Goal: Task Accomplishment & Management: Use online tool/utility

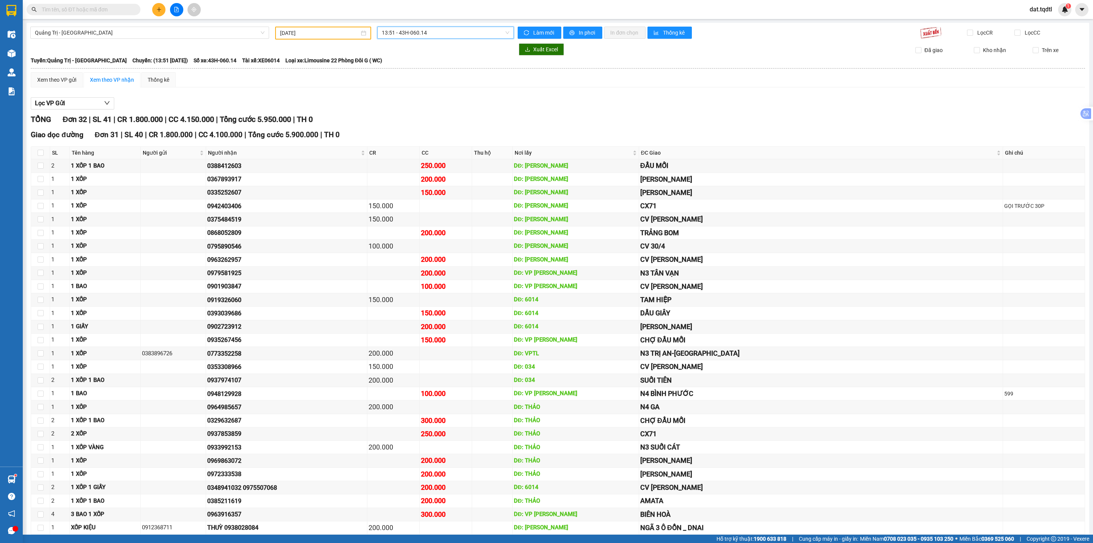
scroll to position [80, 0]
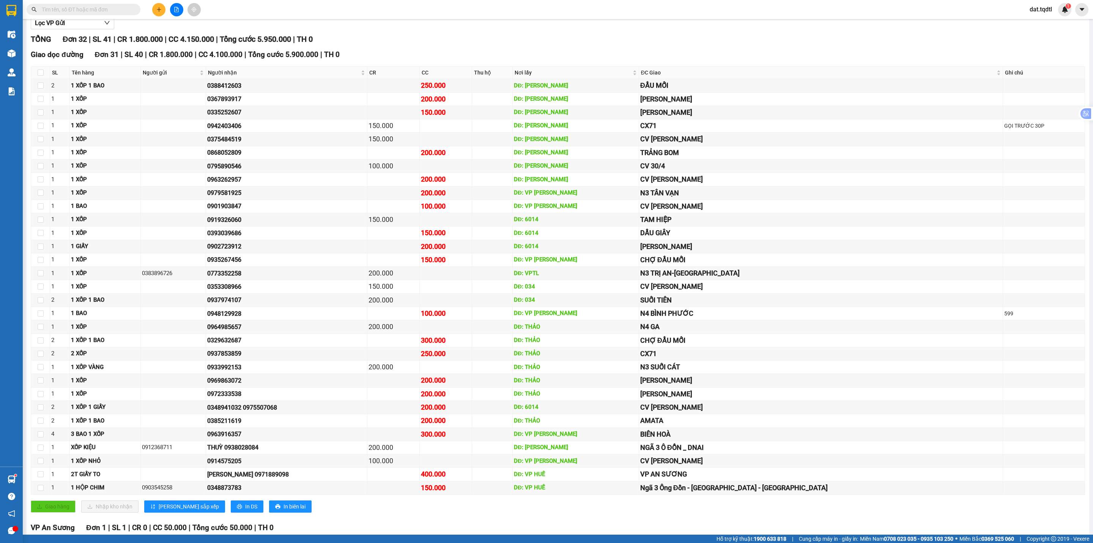
drag, startPoint x: 172, startPoint y: 9, endPoint x: 142, endPoint y: 19, distance: 31.3
click at [173, 9] on button at bounding box center [176, 9] width 13 height 13
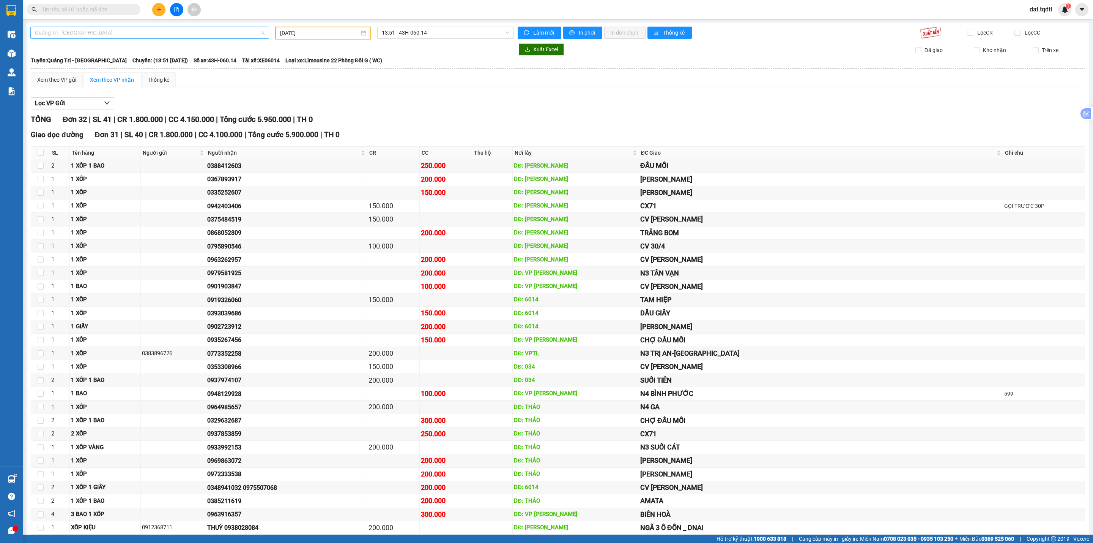
click at [94, 31] on span "Quảng Trị - [GEOGRAPHIC_DATA]" at bounding box center [150, 32] width 230 height 11
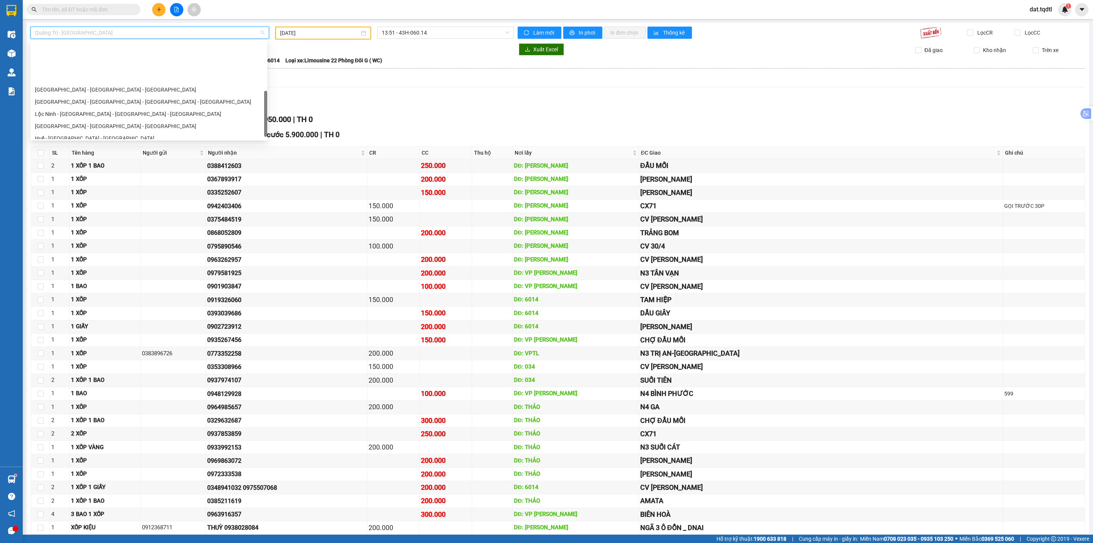
scroll to position [151, 0]
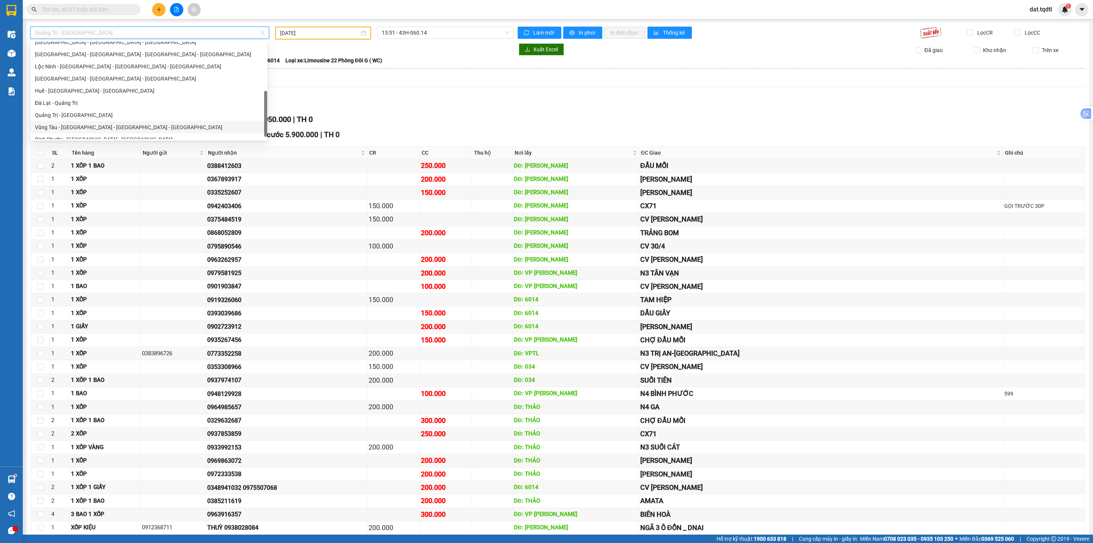
click at [83, 127] on div "Vũng Tàu - [GEOGRAPHIC_DATA] - [GEOGRAPHIC_DATA] - [GEOGRAPHIC_DATA]" at bounding box center [149, 127] width 228 height 8
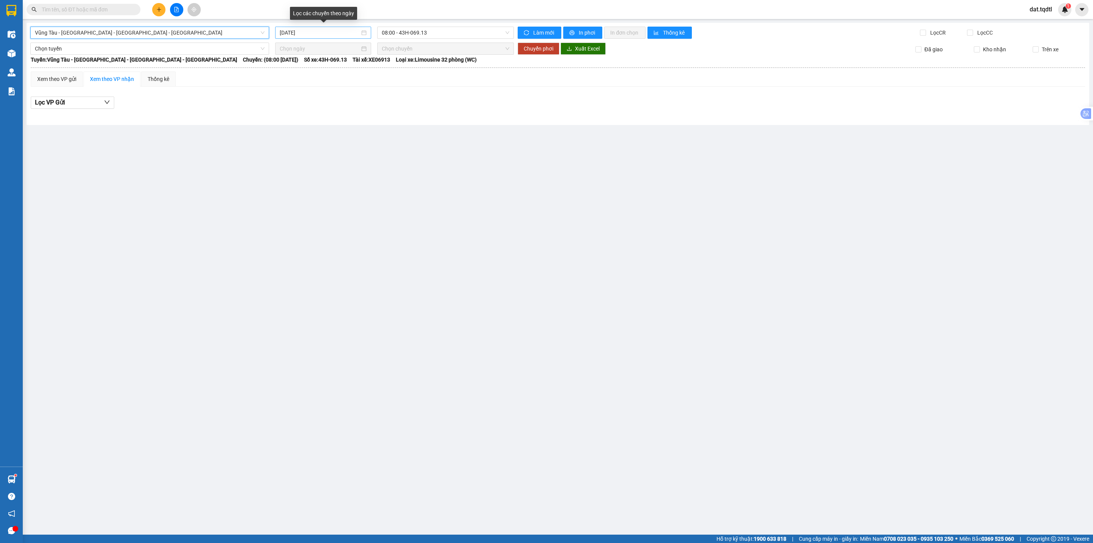
click at [328, 31] on input "[DATE]" at bounding box center [320, 32] width 80 height 8
click at [314, 99] on div "14" at bounding box center [313, 99] width 9 height 9
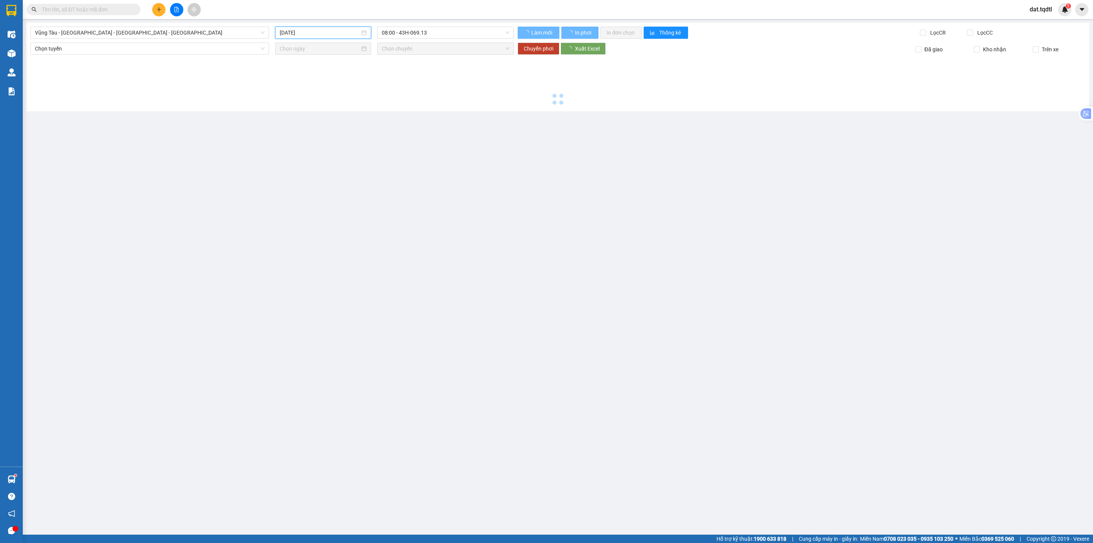
type input "[DATE]"
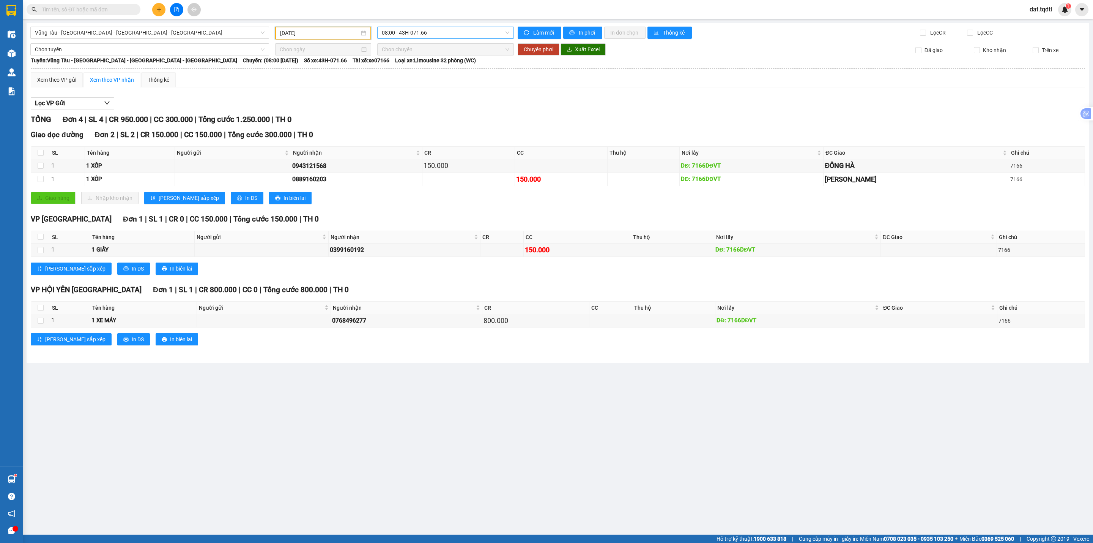
click at [416, 30] on span "08:00 - 43H-071.66" at bounding box center [446, 32] width 128 height 11
click at [423, 81] on div "14:01 - 43H-070.93" at bounding box center [411, 84] width 59 height 8
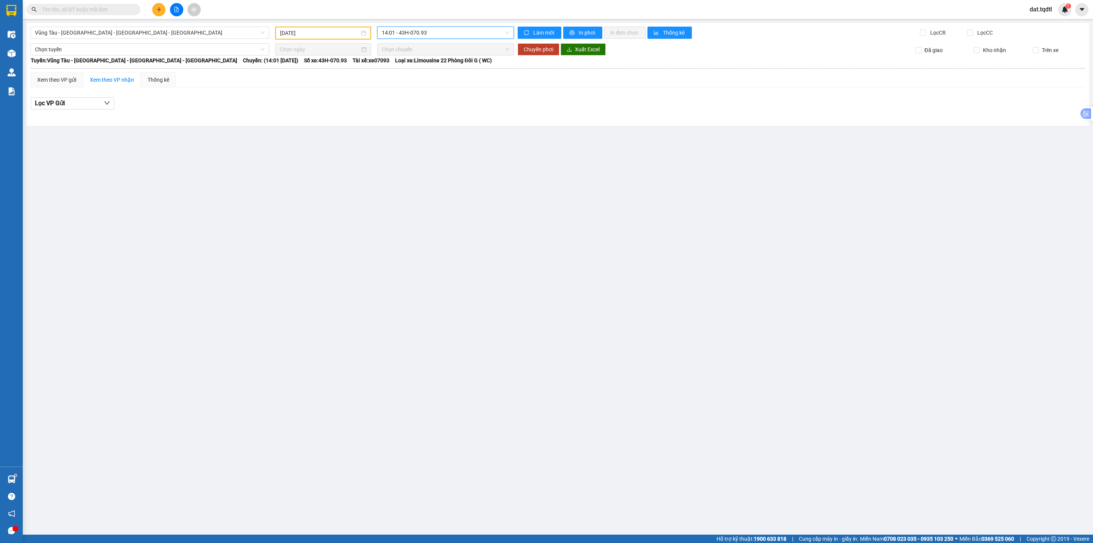
click at [561, 87] on div "Xem theo VP gửi Xem theo VP nhận Thống kê" at bounding box center [558, 79] width 1055 height 15
click at [129, 31] on span "Vũng Tàu - [GEOGRAPHIC_DATA] - [GEOGRAPHIC_DATA] - [GEOGRAPHIC_DATA]" at bounding box center [150, 32] width 230 height 11
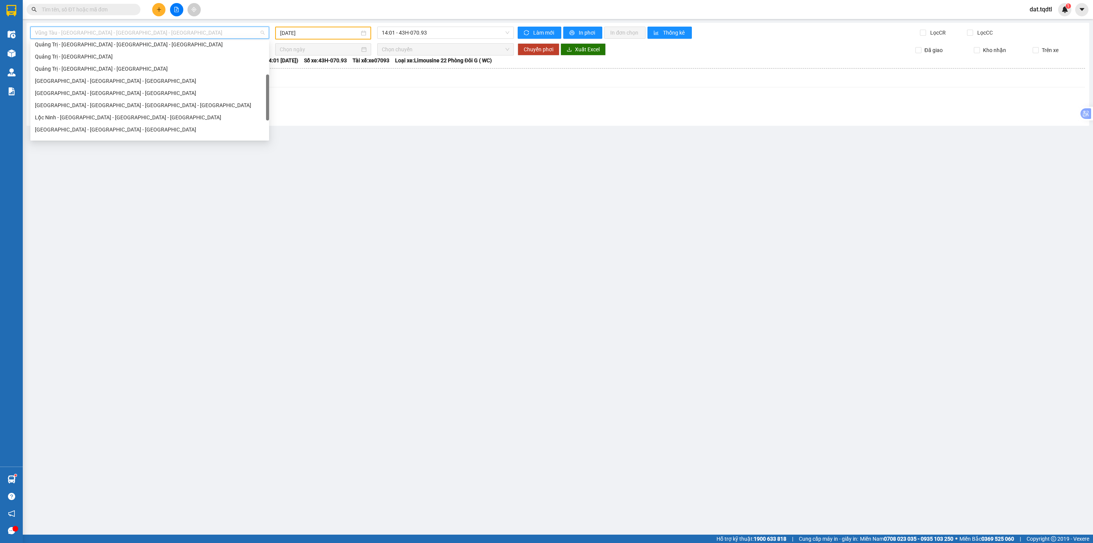
scroll to position [44, 0]
click at [92, 102] on div "Quảng Trị - [GEOGRAPHIC_DATA] - [GEOGRAPHIC_DATA] - [GEOGRAPHIC_DATA]" at bounding box center [150, 101] width 230 height 8
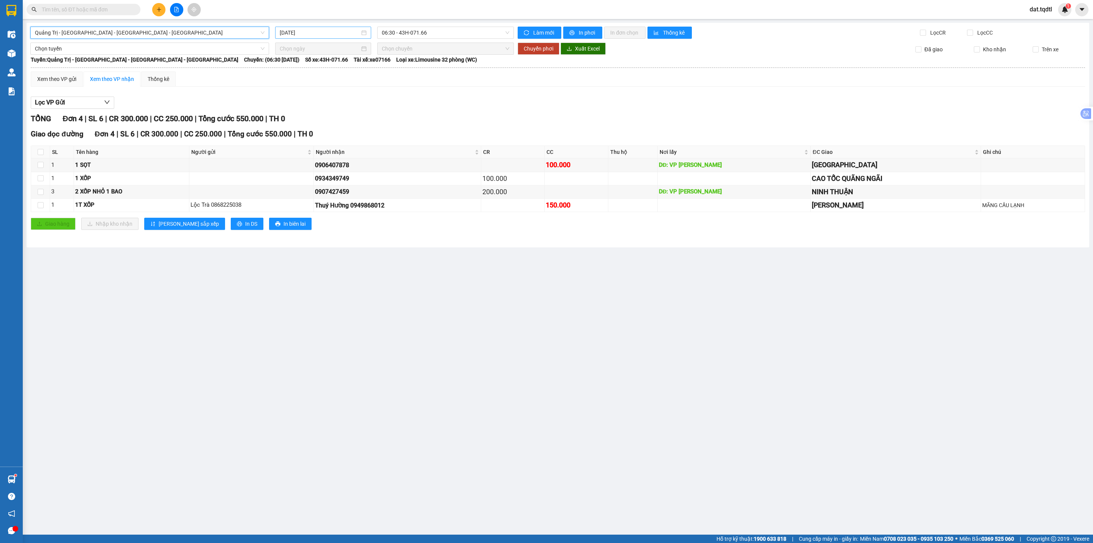
click at [288, 29] on input "[DATE]" at bounding box center [320, 32] width 80 height 8
click at [298, 98] on div "13" at bounding box center [300, 99] width 9 height 9
type input "[DATE]"
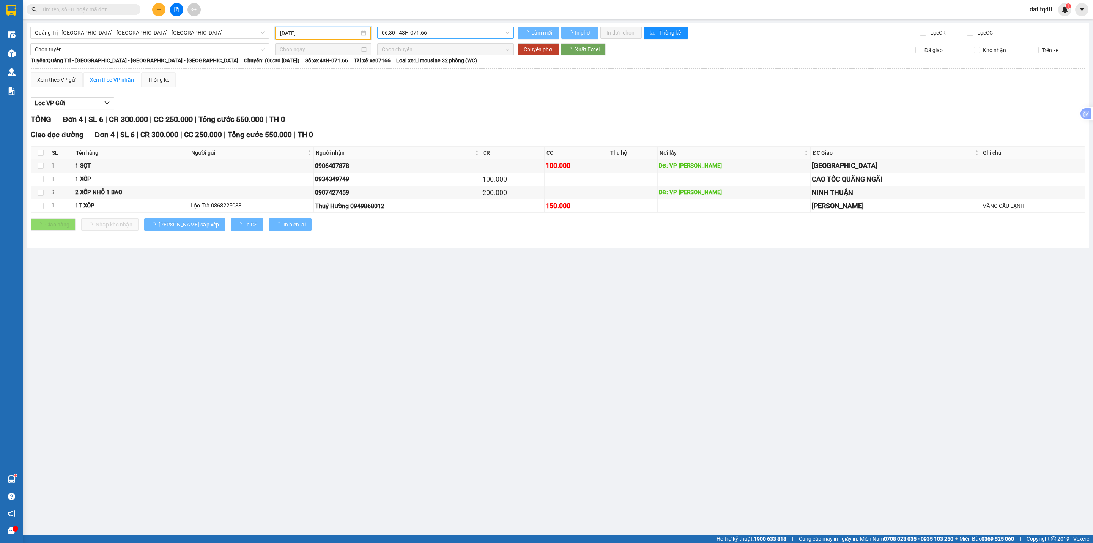
click at [407, 33] on span "06:30 - 43H-071.66" at bounding box center [446, 32] width 128 height 11
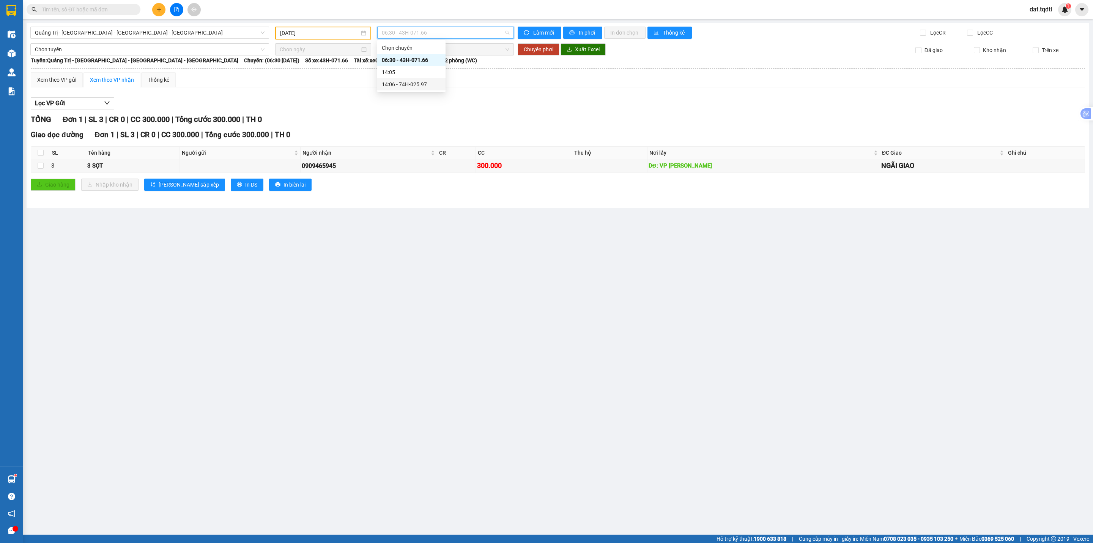
click at [412, 81] on div "14:06 - 74H-025.97" at bounding box center [411, 84] width 59 height 8
